Goal: Transaction & Acquisition: Purchase product/service

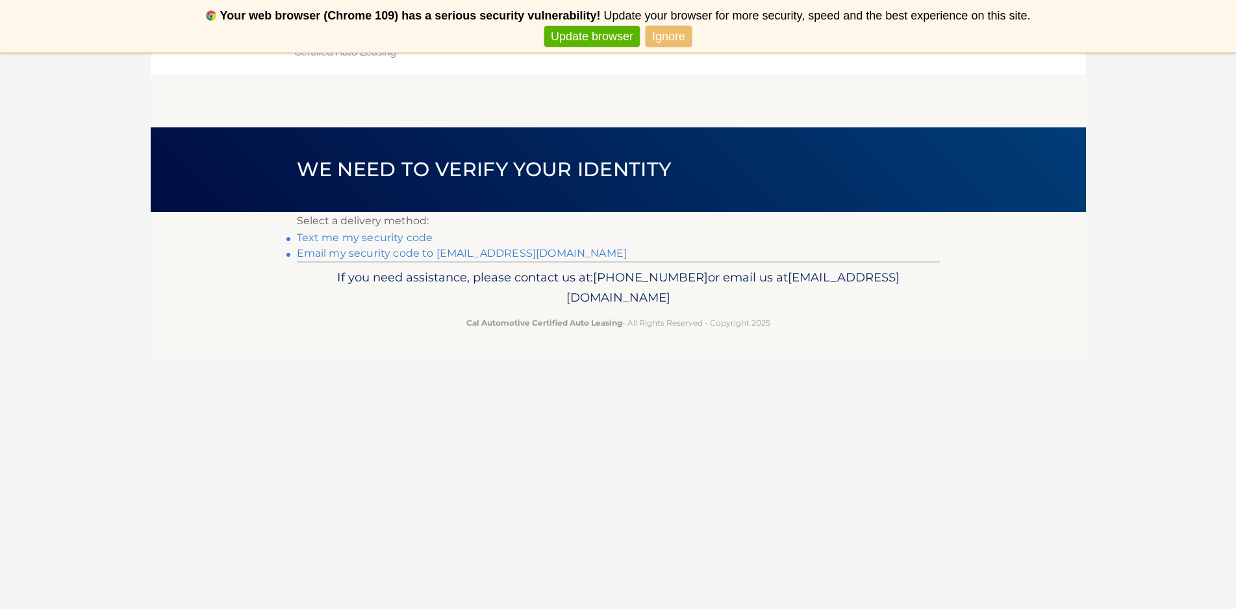
click at [393, 251] on link "Email my security code to [EMAIL_ADDRESS][DOMAIN_NAME]" at bounding box center [462, 253] width 331 height 12
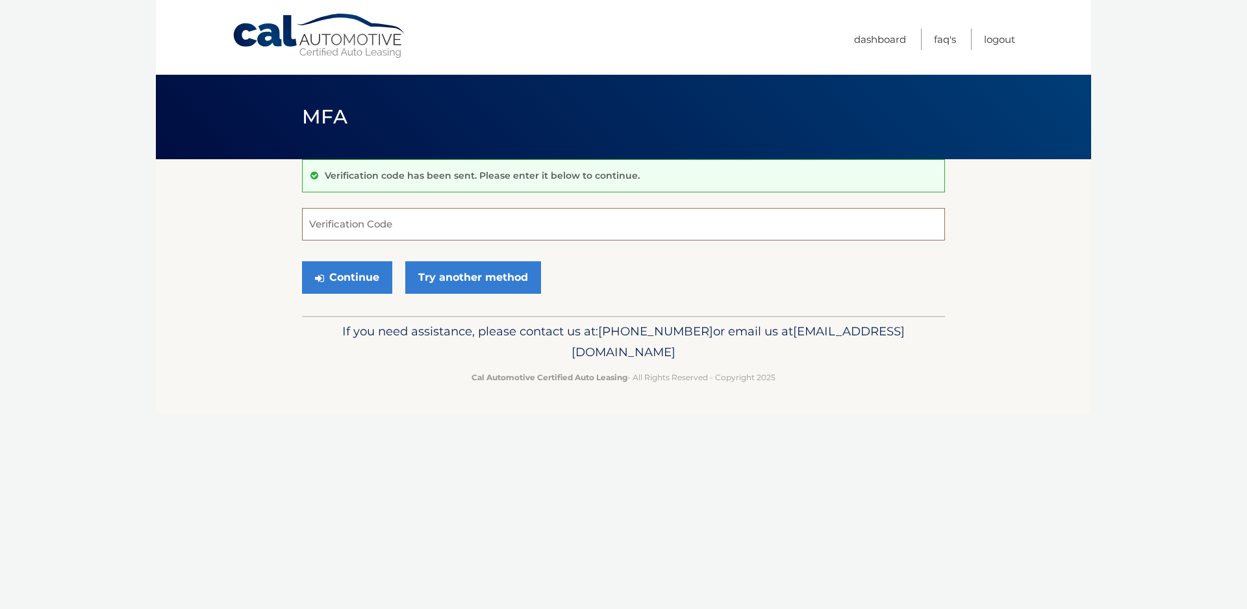
paste input "337580"
click at [369, 276] on button "Continue" at bounding box center [347, 277] width 90 height 32
click at [392, 225] on input "337580" at bounding box center [623, 224] width 643 height 32
type input "3"
type input "337580"
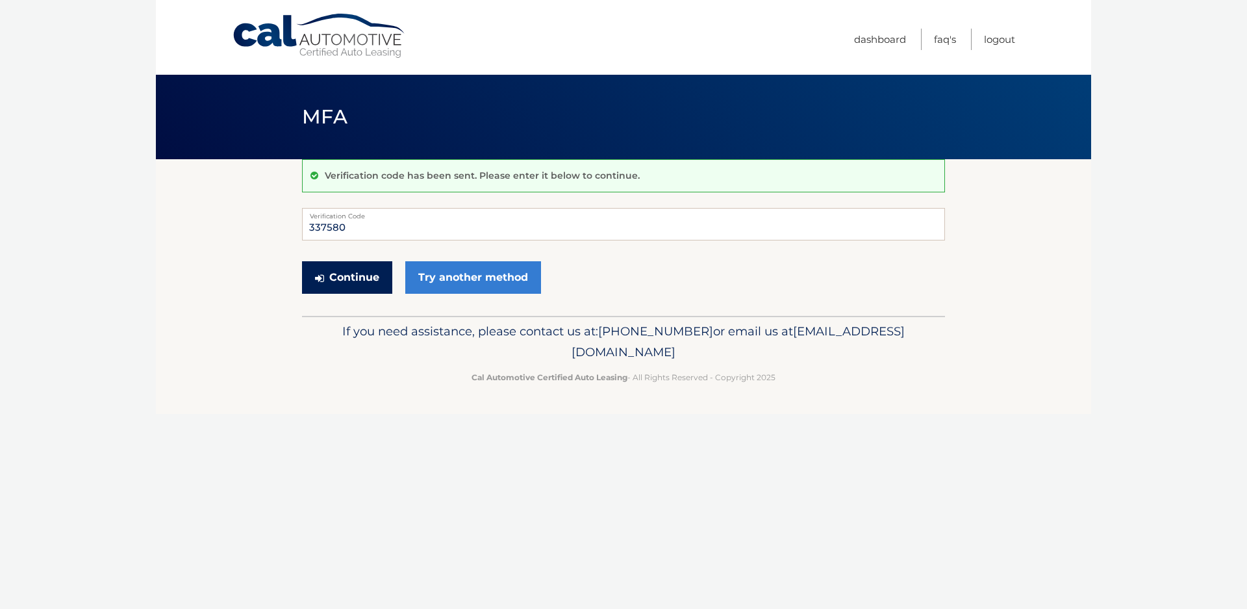
click at [335, 274] on button "Continue" at bounding box center [347, 277] width 90 height 32
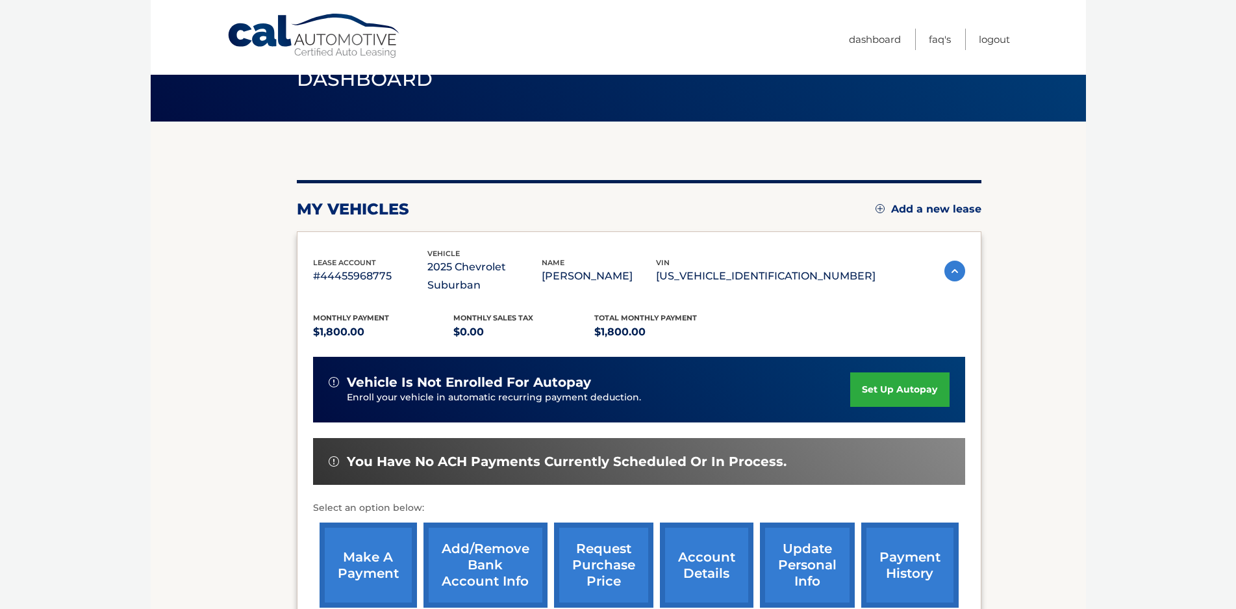
scroll to position [130, 0]
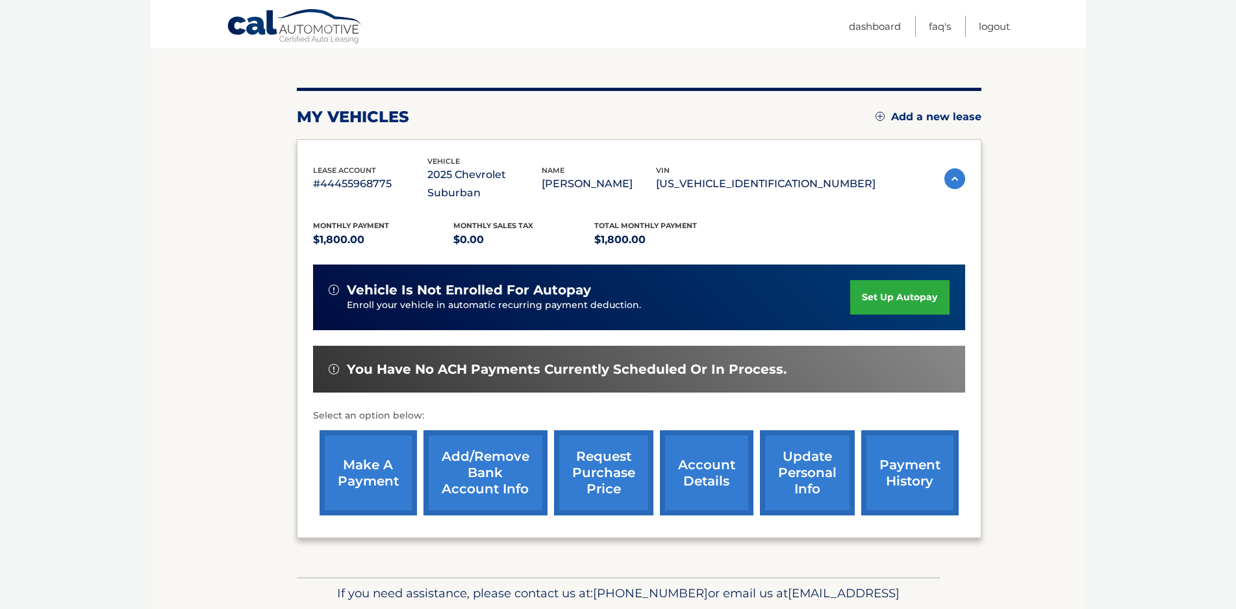
click at [351, 447] on link "make a payment" at bounding box center [368, 472] width 97 height 85
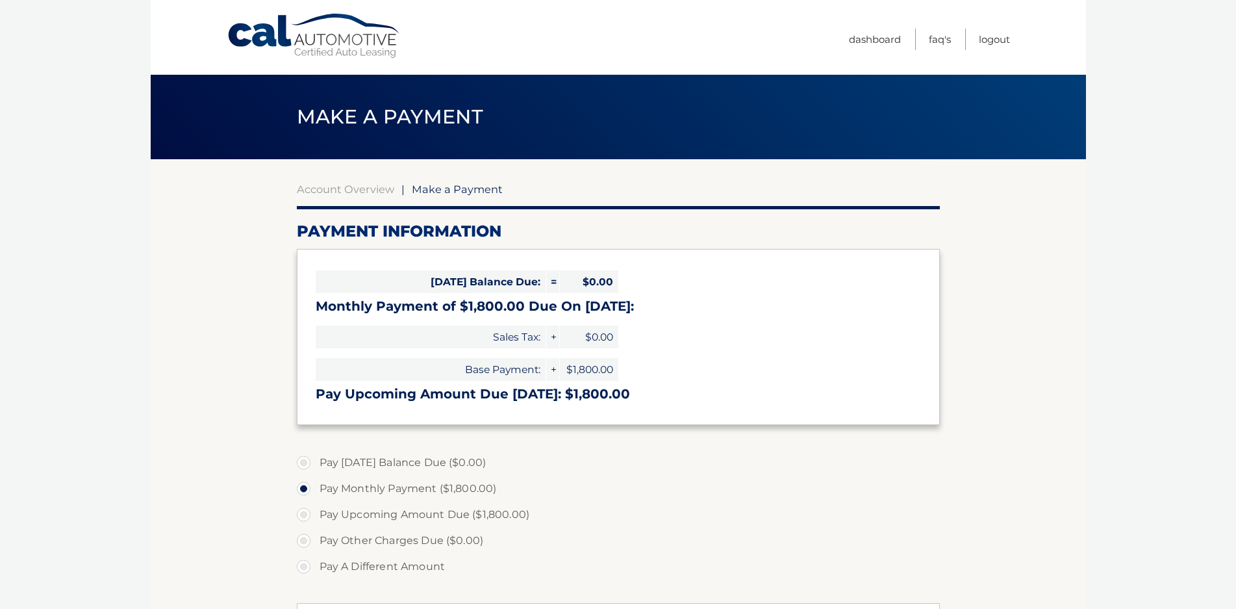
select select "ODZmN2Y2MTQtNmI2NS00MjEzLTk4MmMtYzJlOWJhZmU1OGJl"
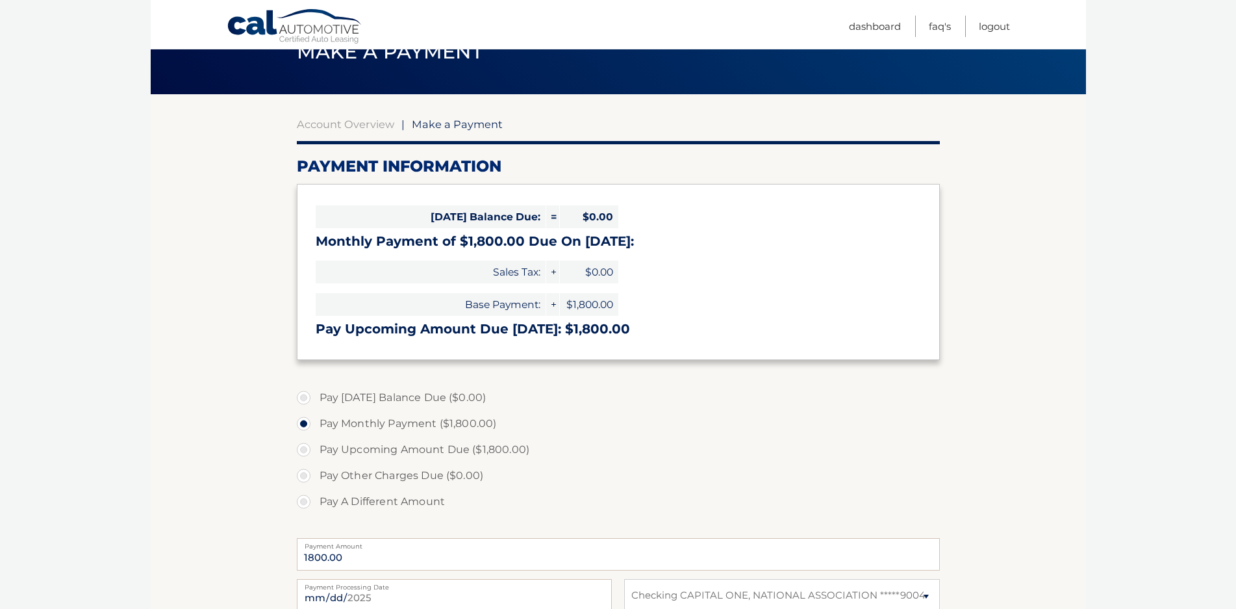
scroll to position [195, 0]
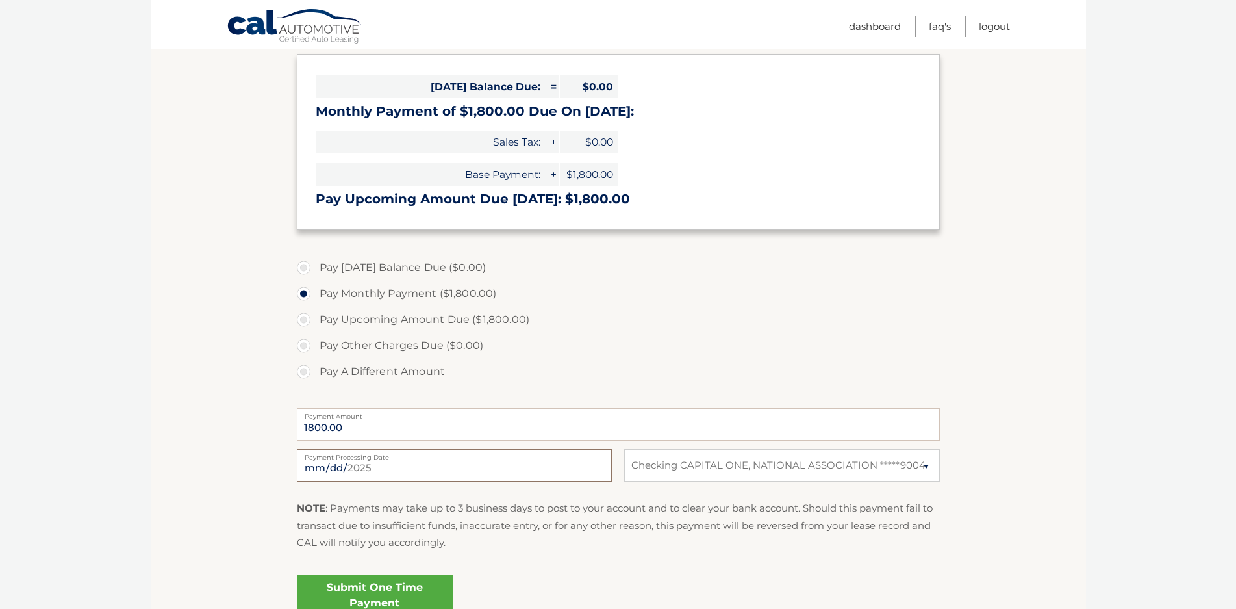
click at [446, 463] on input "[DATE]" at bounding box center [454, 465] width 315 height 32
type input "[DATE]"
click at [224, 353] on section "Account Overview | Make a Payment Payment Information [DATE] Balance Due: = $0.…" at bounding box center [619, 299] width 936 height 670
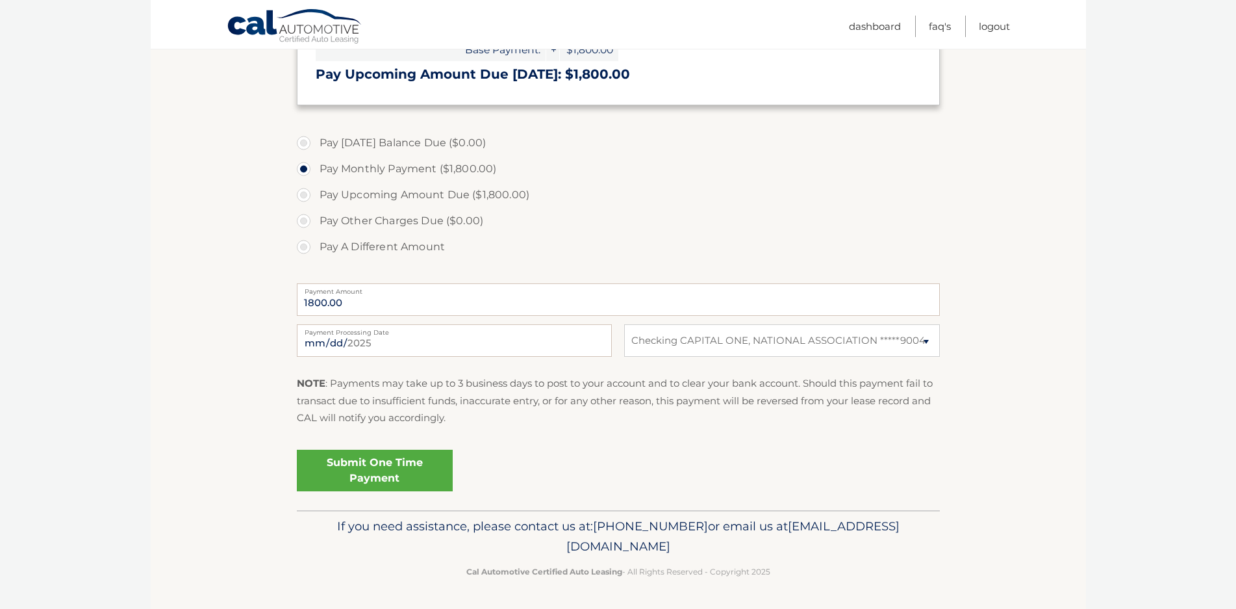
click at [396, 463] on link "Submit One Time Payment" at bounding box center [375, 471] width 156 height 42
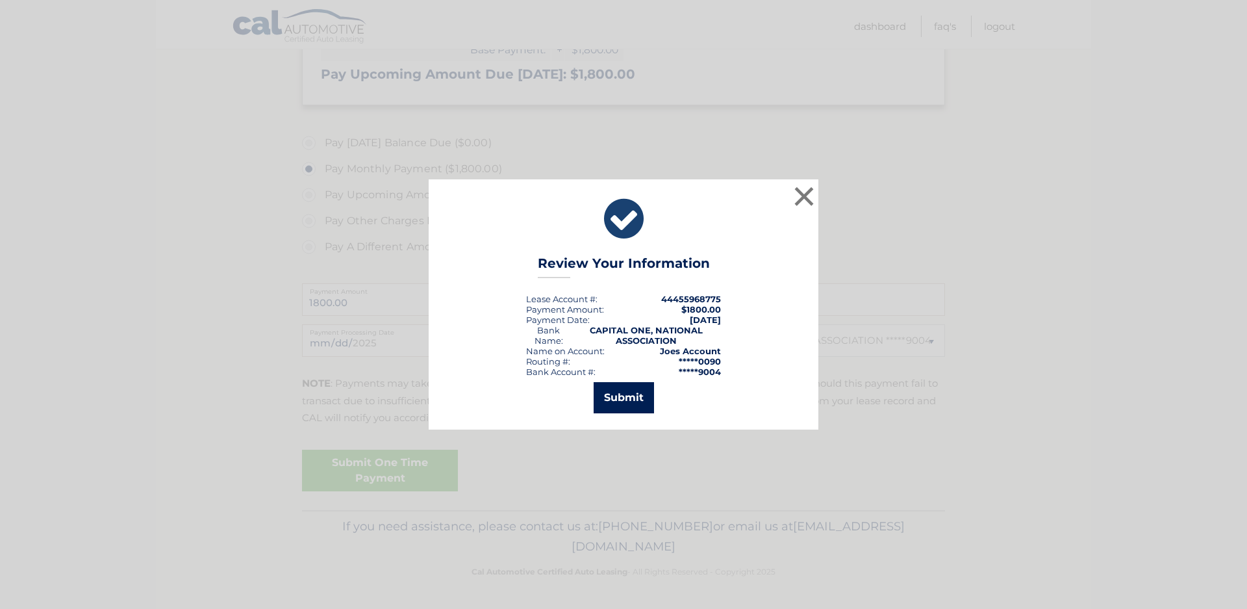
click at [637, 384] on button "Submit" at bounding box center [624, 397] width 60 height 31
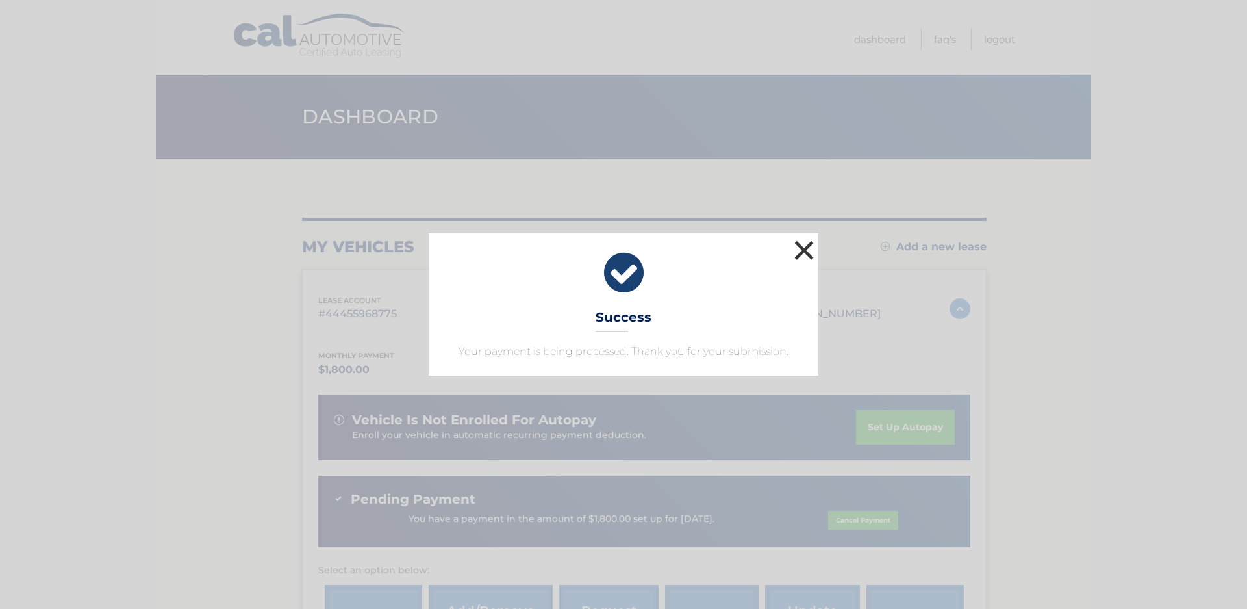
click at [808, 248] on button "×" at bounding box center [804, 250] width 26 height 26
